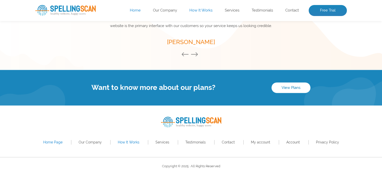
scroll to position [740, 0]
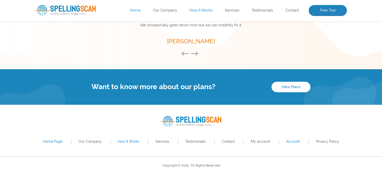
click at [289, 143] on link "Account" at bounding box center [293, 142] width 14 height 4
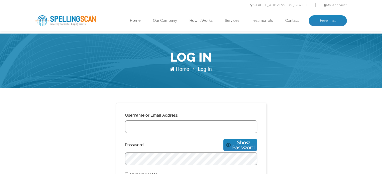
click at [125, 135] on div at bounding box center [125, 135] width 0 height 0
click at [219, 128] on input "Username or Email Address" at bounding box center [191, 127] width 132 height 13
click at [156, 125] on input "Username or Email Address" at bounding box center [191, 127] width 132 height 13
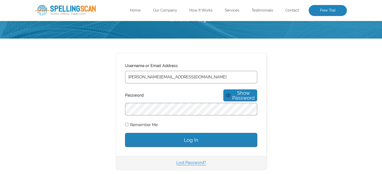
scroll to position [50, 0]
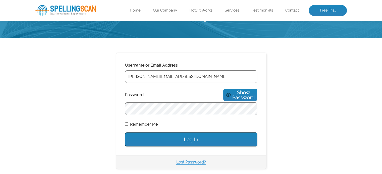
type input "james@bigredeagle.com"
click at [164, 133] on input "Log In" at bounding box center [191, 140] width 132 height 14
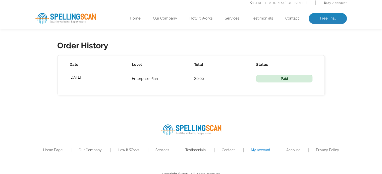
scroll to position [248, 0]
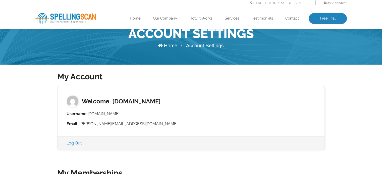
scroll to position [23, 0]
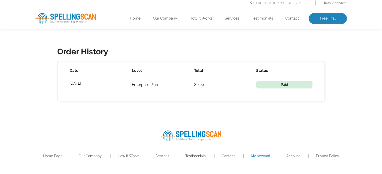
scroll to position [248, 0]
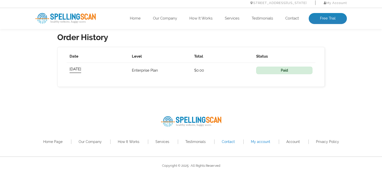
click at [228, 142] on link "Contact" at bounding box center [228, 142] width 13 height 4
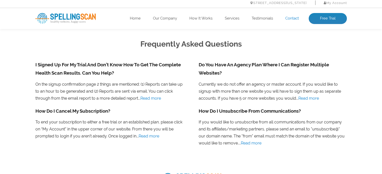
scroll to position [368, 0]
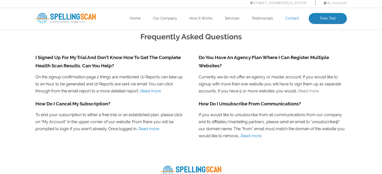
click at [306, 90] on link "Read more" at bounding box center [308, 91] width 21 height 5
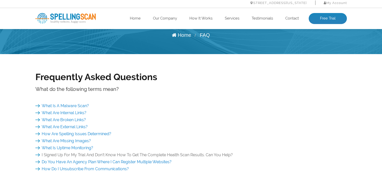
scroll to position [50, 0]
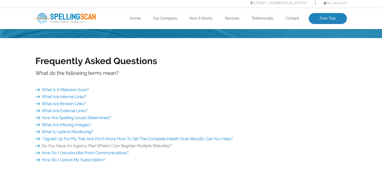
click at [151, 147] on link "Do You Have An Agency Plan Where I Can Register Multiple Websites?" at bounding box center [103, 146] width 136 height 5
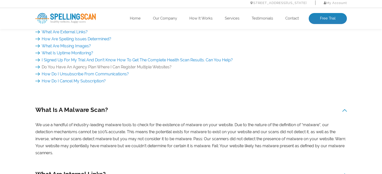
scroll to position [118, 0]
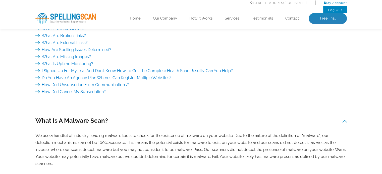
click at [340, 4] on link "My Account" at bounding box center [334, 3] width 23 height 4
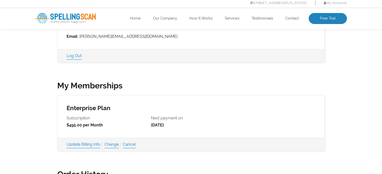
scroll to position [125, 0]
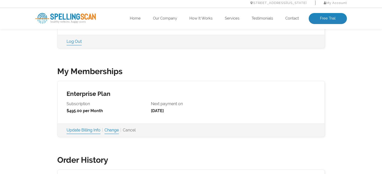
click at [130, 132] on link "Cancel" at bounding box center [129, 130] width 13 height 7
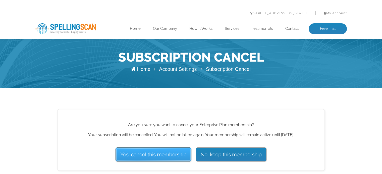
click at [154, 154] on input "Yes, cancel this membership" at bounding box center [153, 155] width 76 height 14
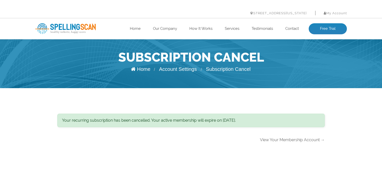
click at [284, 142] on link "View Your Membership Account →" at bounding box center [292, 140] width 65 height 5
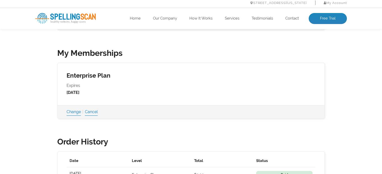
scroll to position [151, 0]
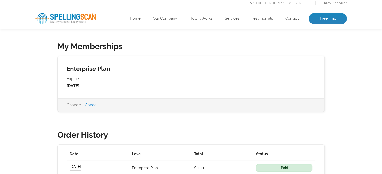
click at [77, 106] on link "Change" at bounding box center [73, 105] width 14 height 7
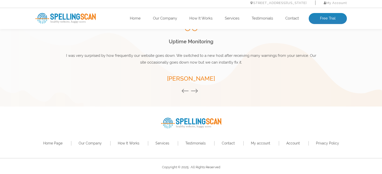
scroll to position [733, 0]
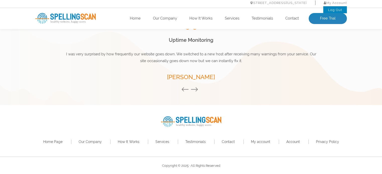
click at [331, 9] on link "Log Out" at bounding box center [335, 10] width 14 height 4
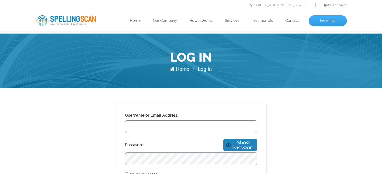
click at [326, 23] on link "Free Trial" at bounding box center [327, 20] width 38 height 11
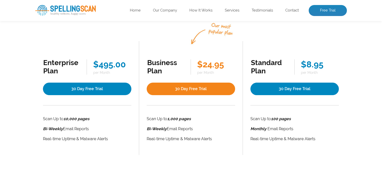
scroll to position [75, 0]
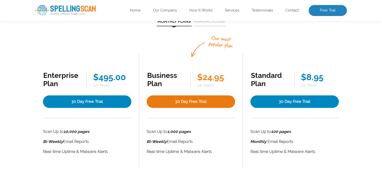
click at [204, 101] on link "30 Day Free Trial" at bounding box center [191, 102] width 88 height 13
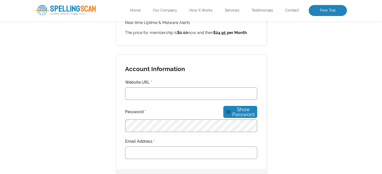
scroll to position [125, 0]
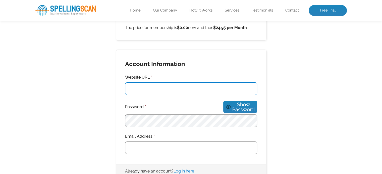
click at [164, 89] on input "Website URL *" at bounding box center [191, 89] width 132 height 13
type input "b"
paste input "Barrett@BlueCarrotCreative.com"
drag, startPoint x: 144, startPoint y: 89, endPoint x: 89, endPoint y: 83, distance: 54.8
click at [89, 83] on div "Membership Information You have selected the Business Plan membership level. Sc…" at bounding box center [190, 167] width 311 height 400
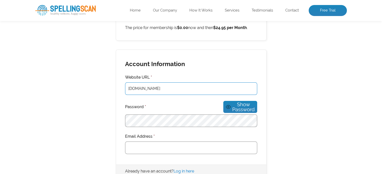
click at [125, 129] on div at bounding box center [125, 129] width 0 height 0
type input "BlueCarrotCreative.com"
click at [161, 145] on input "Email Address *" at bounding box center [191, 148] width 132 height 13
type input "b"
paste input "Barrett@BlueCarrotCreative.com"
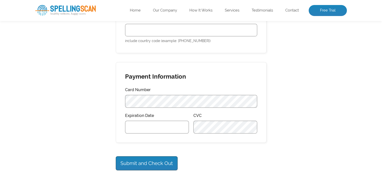
scroll to position [326, 0]
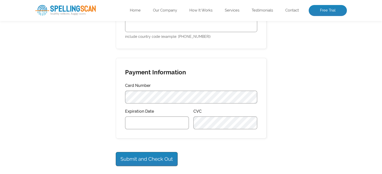
type input "Barrett@BlueCarrotCreative.com"
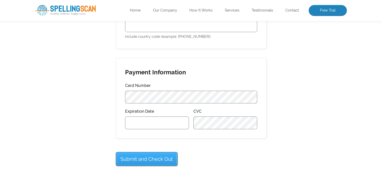
click at [156, 156] on input "Submit and Check Out" at bounding box center [147, 159] width 62 height 14
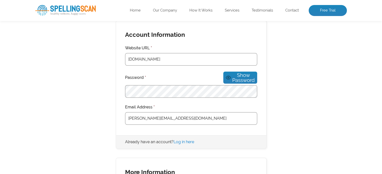
scroll to position [151, 0]
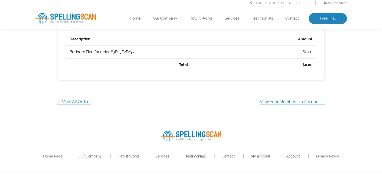
scroll to position [255, 0]
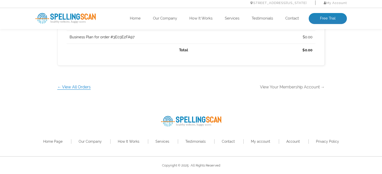
click at [281, 88] on link "View Your Membership Account →" at bounding box center [292, 87] width 65 height 5
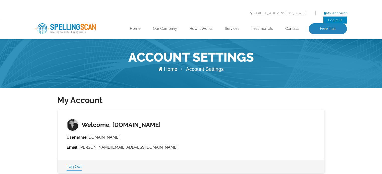
click at [332, 13] on link "My Account" at bounding box center [334, 13] width 23 height 4
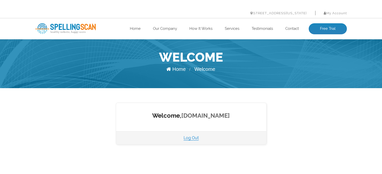
click at [207, 116] on link "BlueCarrotCreative.com" at bounding box center [205, 115] width 48 height 7
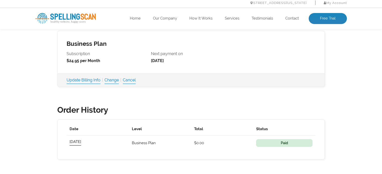
scroll to position [248, 0]
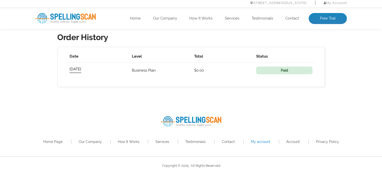
click at [74, 16] on img at bounding box center [65, 18] width 60 height 11
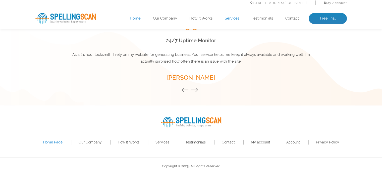
scroll to position [704, 0]
click at [129, 144] on link "How It Works" at bounding box center [129, 142] width 22 height 4
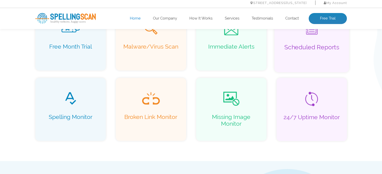
scroll to position [386, 0]
click at [325, 19] on link "Free Trial" at bounding box center [327, 18] width 38 height 11
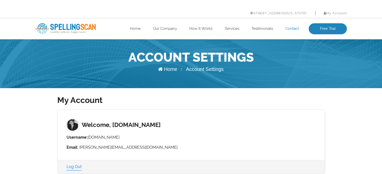
click at [294, 30] on link "Contact" at bounding box center [292, 28] width 14 height 5
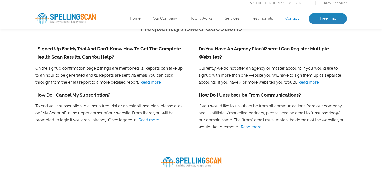
scroll to position [351, 0]
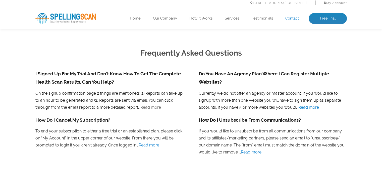
click at [148, 109] on link "Read more" at bounding box center [150, 107] width 21 height 5
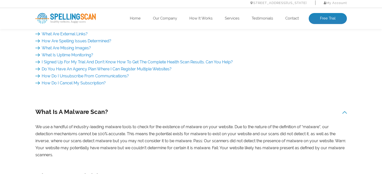
scroll to position [125, 0]
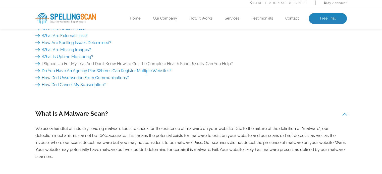
click at [153, 64] on link "I Signed Up For My Trial And Don’t Know How To Get The Complete Health Scan Res…" at bounding box center [133, 63] width 197 height 5
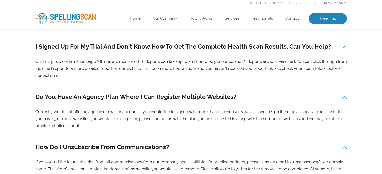
scroll to position [520, 0]
